Goal: Task Accomplishment & Management: Use online tool/utility

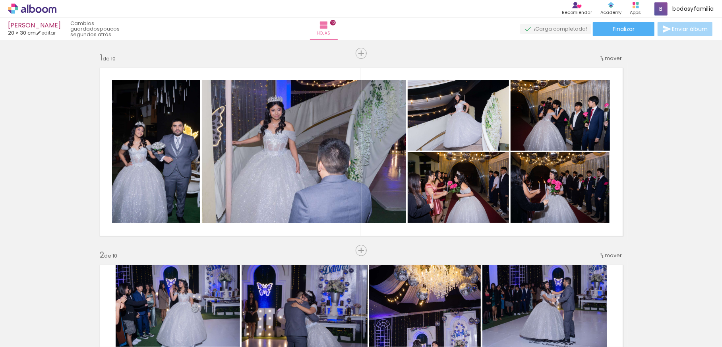
scroll to position [58, 0]
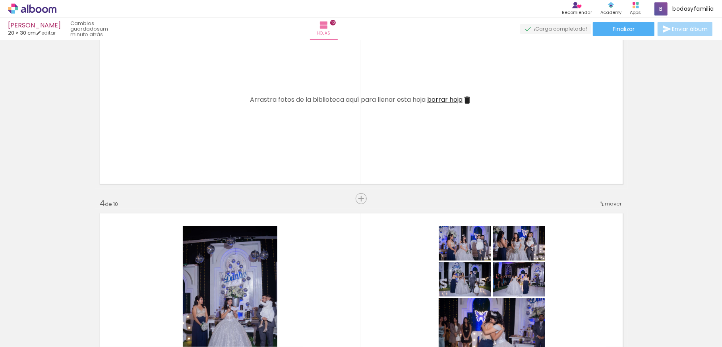
click at [29, 339] on span "Añadir Fotos" at bounding box center [23, 336] width 15 height 9
click at [0, 0] on input "file" at bounding box center [0, 0] width 0 height 0
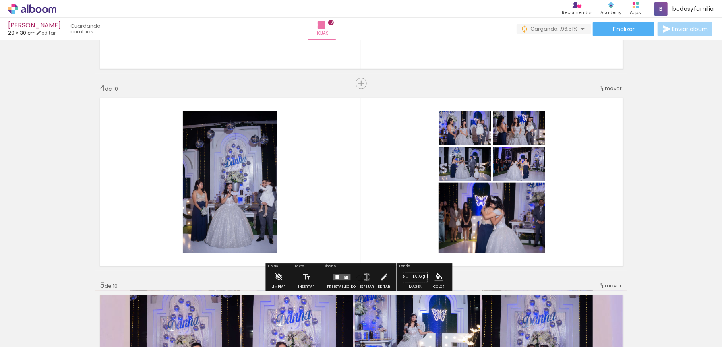
scroll to position [564, 0]
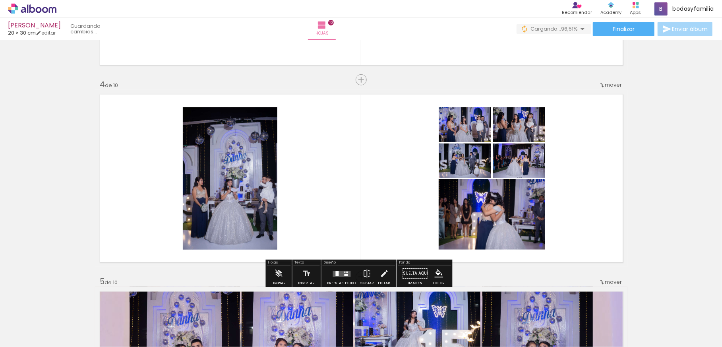
click at [385, 201] on quentale-layouter at bounding box center [361, 178] width 532 height 177
click at [347, 269] on div at bounding box center [341, 273] width 21 height 16
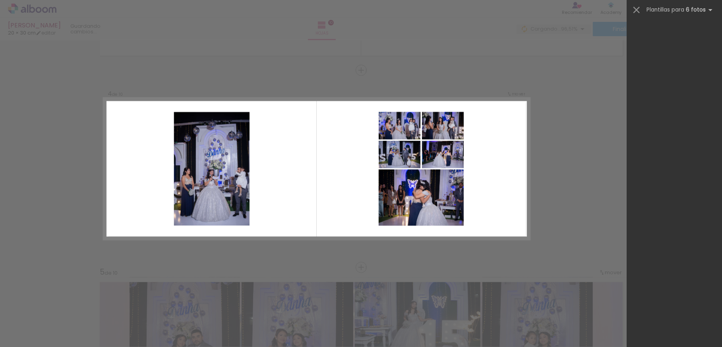
scroll to position [9524, 0]
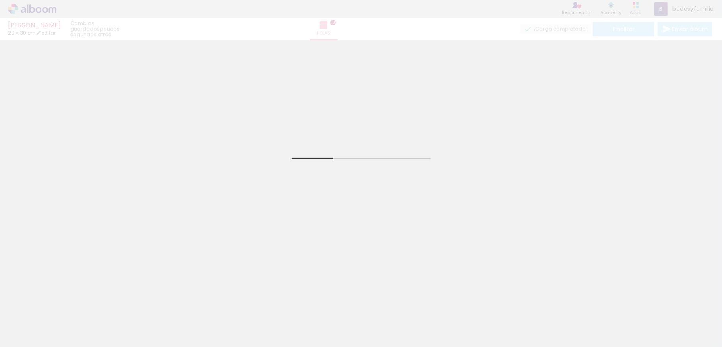
scroll to position [198, 0]
